Goal: Navigation & Orientation: Find specific page/section

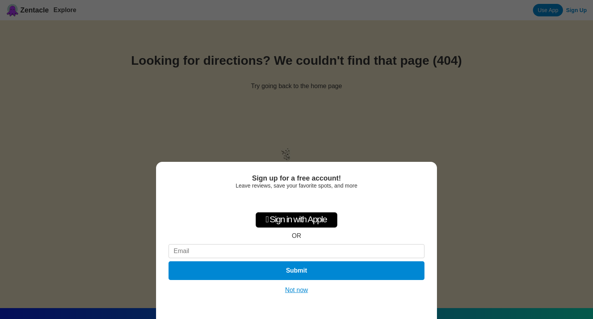
click at [299, 291] on button "Not now" at bounding box center [297, 290] width 28 height 8
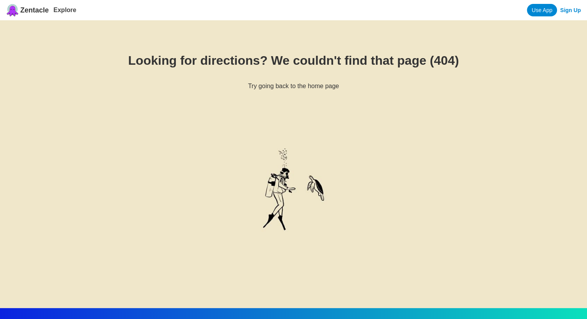
click at [298, 89] on h6 "Try going back to the home page" at bounding box center [293, 86] width 537 height 7
click at [64, 9] on link "Explore" at bounding box center [64, 10] width 23 height 7
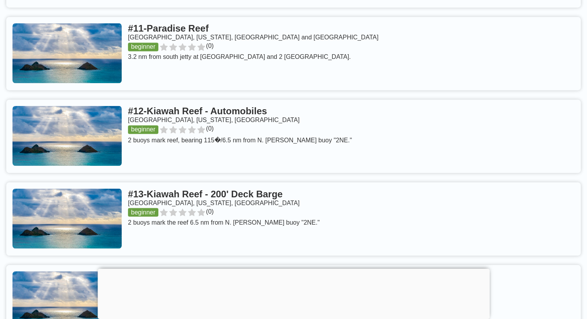
scroll to position [1336, 0]
